Goal: Unclear

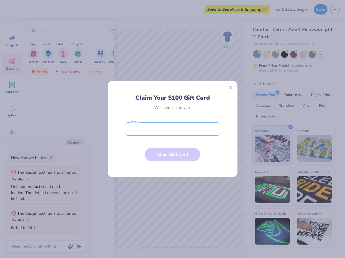
click at [172, 129] on input "email" at bounding box center [172, 128] width 95 height 13
click at [230, 88] on button "Close" at bounding box center [230, 87] width 9 height 9
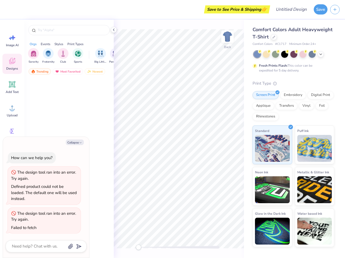
type textarea "x"
